Goal: Information Seeking & Learning: Learn about a topic

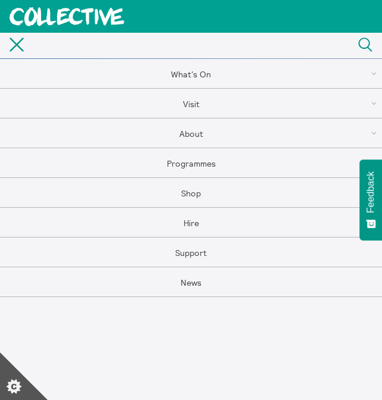
click at [214, 67] on link "What's On" at bounding box center [191, 74] width 382 height 30
click at [189, 108] on link "What's On" at bounding box center [191, 104] width 382 height 30
click at [195, 105] on link "What's On" at bounding box center [191, 104] width 382 height 30
click at [206, 101] on link "What's On" at bounding box center [191, 104] width 382 height 30
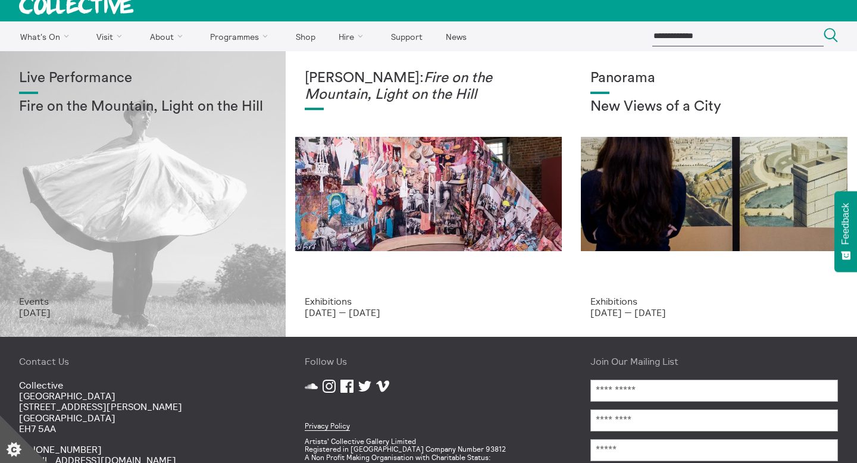
click at [199, 195] on div "Live Performance Fire on the Mountain, Light on the Hill" at bounding box center [143, 183] width 248 height 226
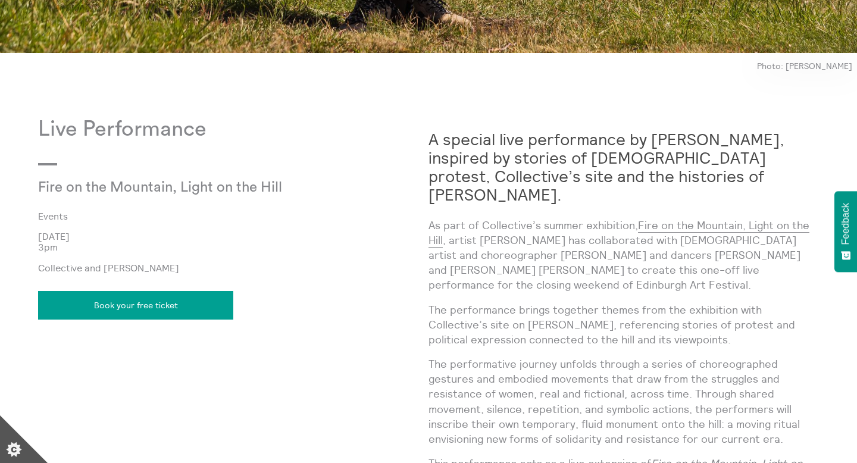
scroll to position [881, 0]
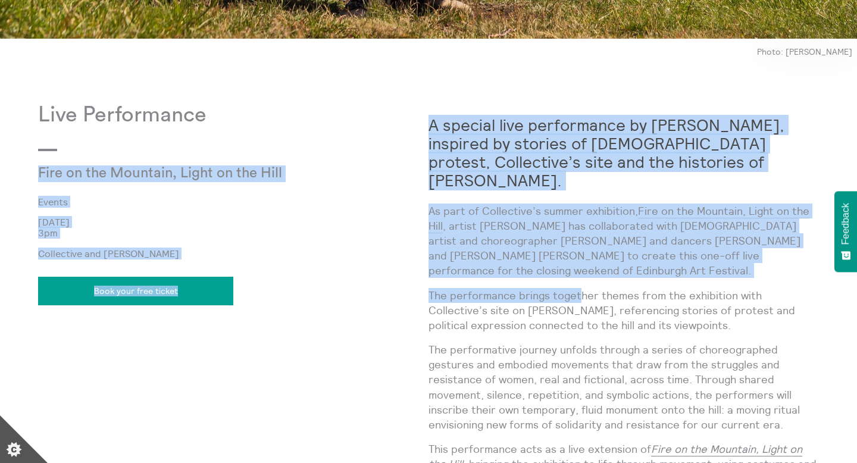
drag, startPoint x: 421, startPoint y: 120, endPoint x: 578, endPoint y: 274, distance: 220.2
click at [578, 274] on div "Live Performance Fire on the Mountain, Light on the Hill Events [DATE] 3pm Coll…" at bounding box center [428, 404] width 781 height 602
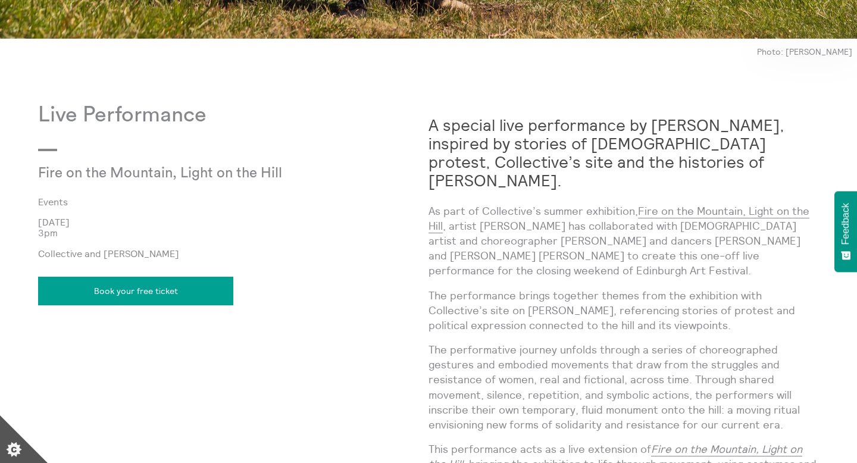
click at [545, 288] on p "The performance brings together themes from the exhibition with Collective’s si…" at bounding box center [624, 310] width 391 height 45
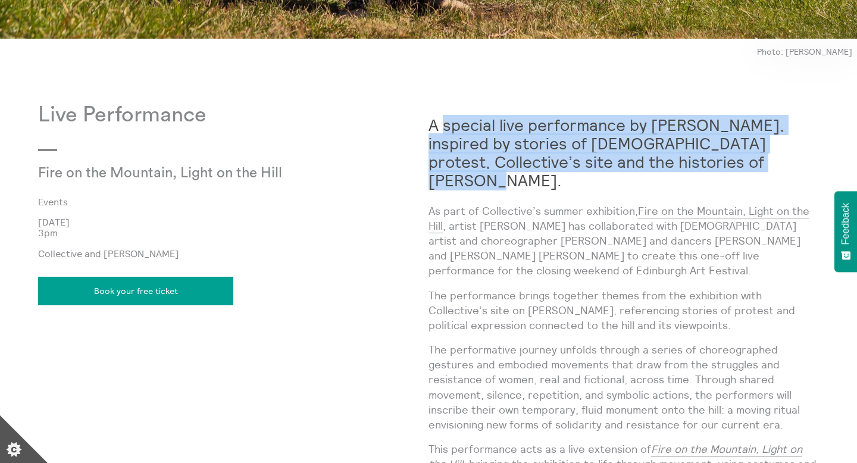
drag, startPoint x: 700, startPoint y: 161, endPoint x: 434, endPoint y: 125, distance: 268.5
click at [434, 125] on h2 "A special live performance by [PERSON_NAME], inspired by stories of [DEMOGRAPHI…" at bounding box center [624, 153] width 391 height 74
click at [433, 125] on strong "A special live performance by [PERSON_NAME], inspired by stories of [DEMOGRAPHI…" at bounding box center [607, 153] width 356 height 76
drag, startPoint x: 430, startPoint y: 123, endPoint x: 694, endPoint y: 166, distance: 267.9
click at [694, 166] on h2 "A special live performance by [PERSON_NAME], inspired by stories of [DEMOGRAPHI…" at bounding box center [624, 153] width 391 height 74
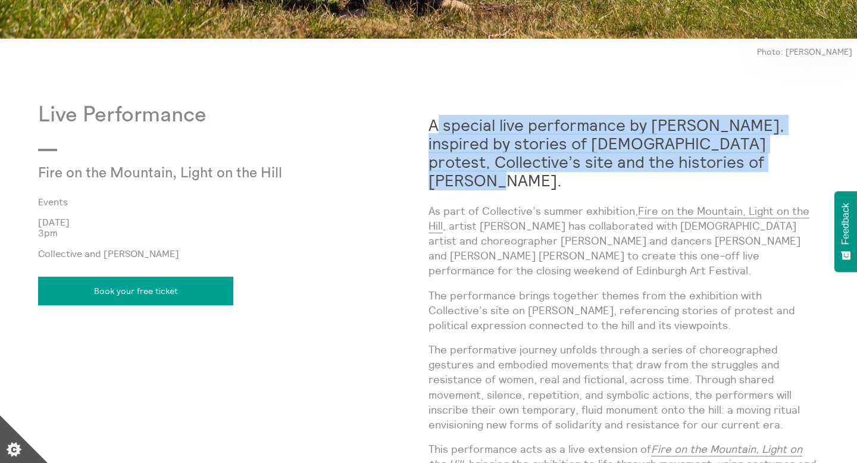
copy strong "A special live performance by [PERSON_NAME], inspired by stories of [DEMOGRAPHI…"
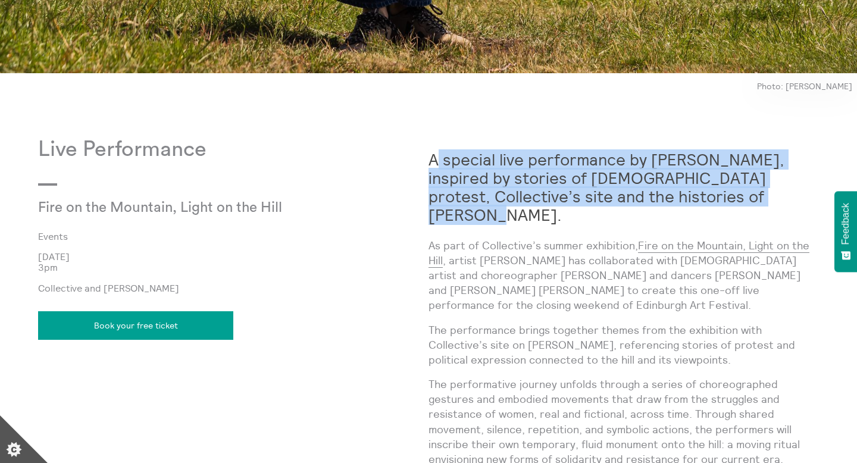
scroll to position [803, 0]
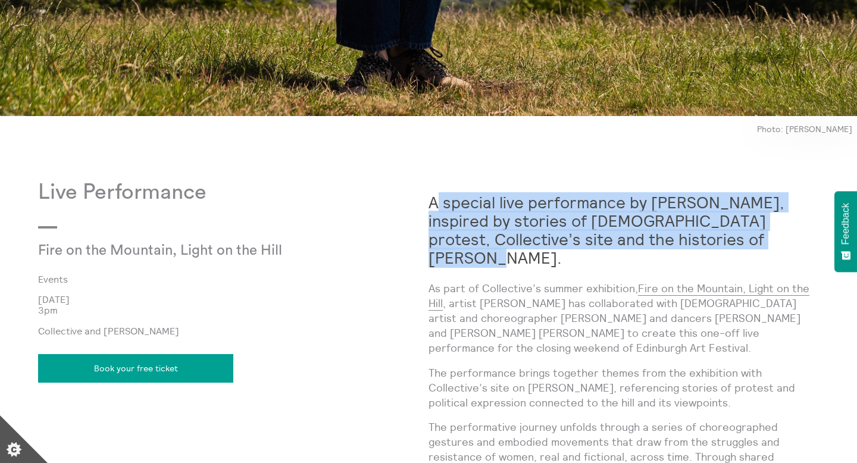
copy strong "A special live performance by [PERSON_NAME], inspired by stories of [DEMOGRAPHI…"
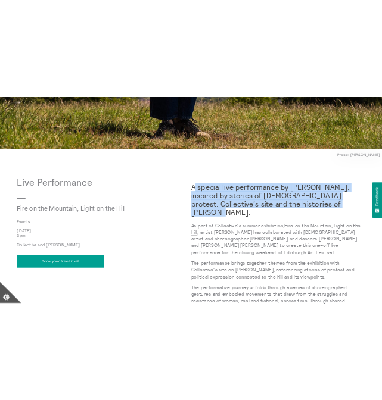
scroll to position [800, 0]
